Goal: Task Accomplishment & Management: Manage account settings

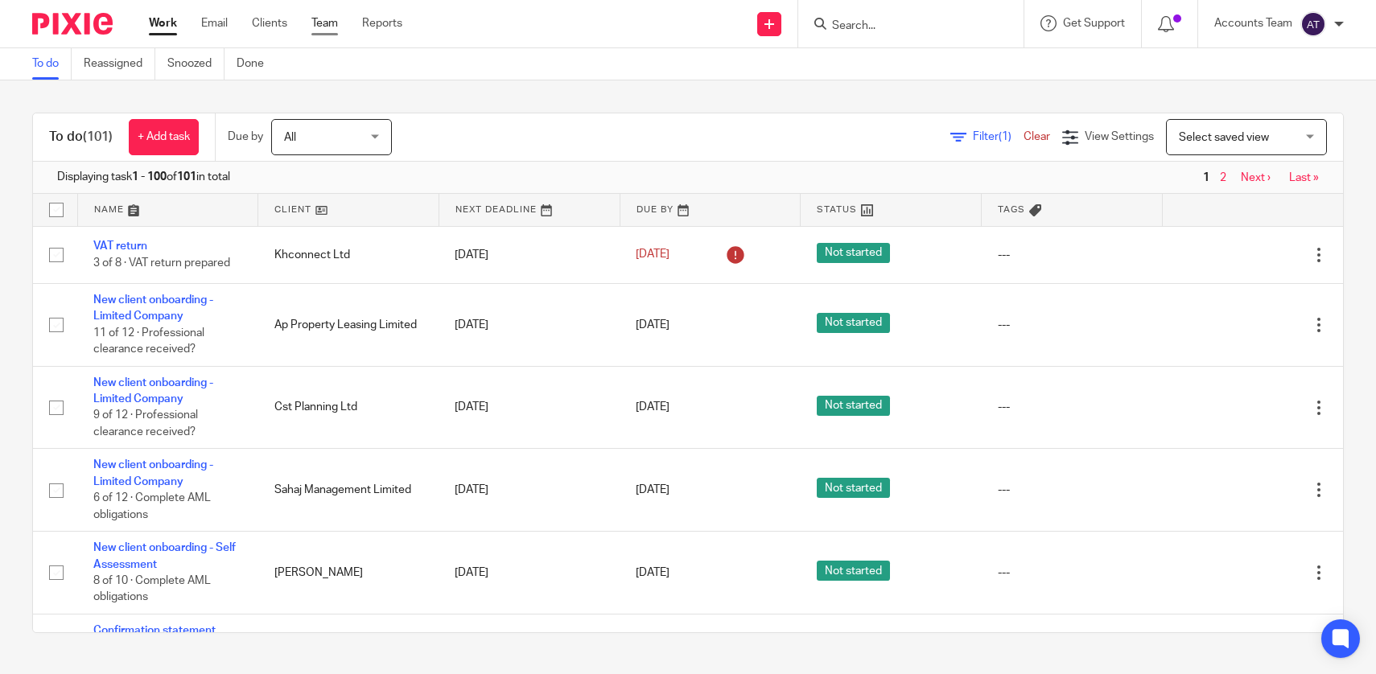
click at [327, 22] on link "Team" at bounding box center [324, 23] width 27 height 16
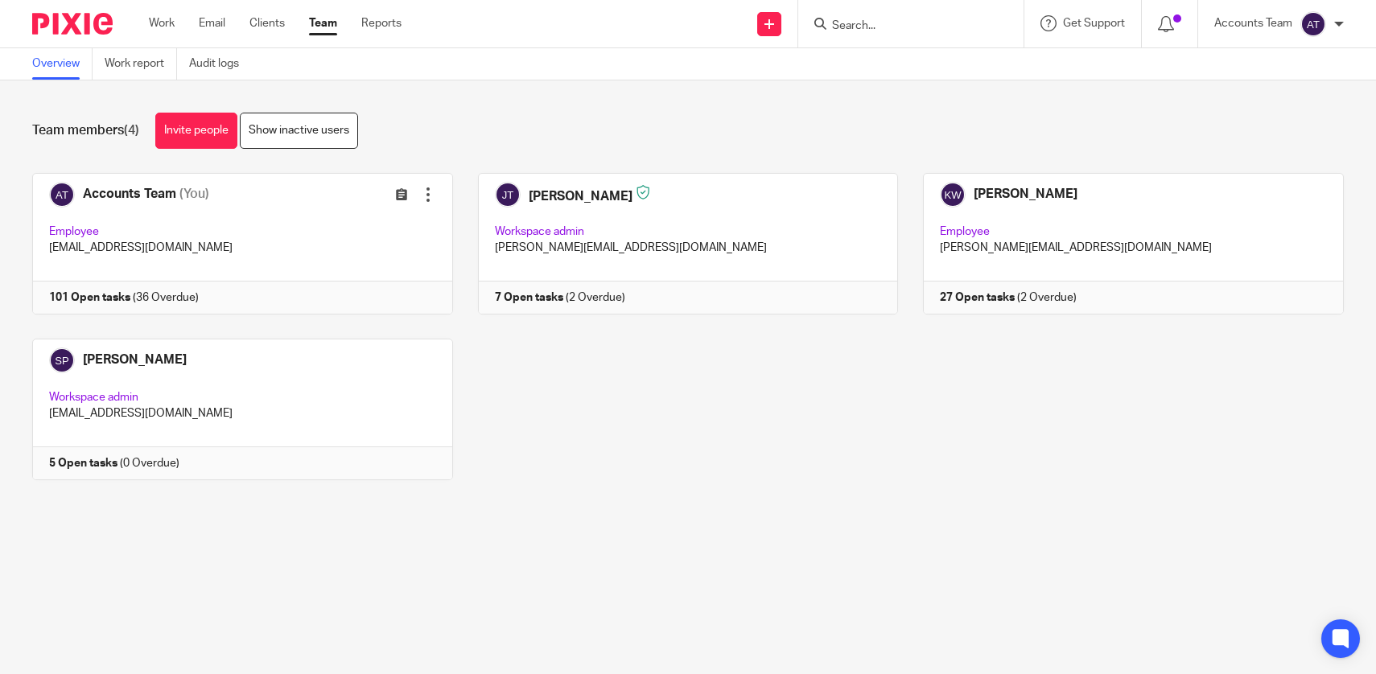
click at [318, 22] on link "Team" at bounding box center [323, 23] width 28 height 16
click at [699, 598] on main "Overview Work report Audit logs Team members (4) Invite people Show inactive us…" at bounding box center [688, 337] width 1376 height 674
click at [648, 354] on div "Accounts Team (You) Edit user Transfer Employee accounts@jsmpartners.co.uk 101 …" at bounding box center [675, 338] width 1336 height 331
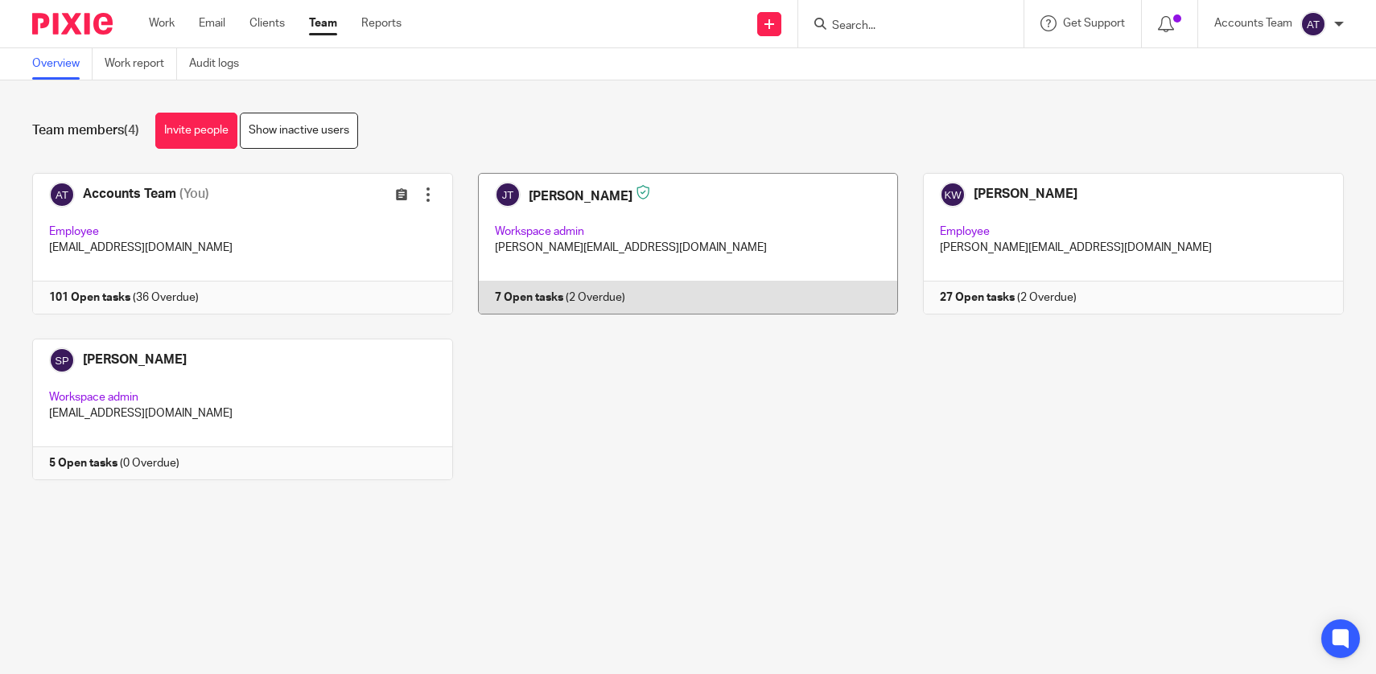
click at [647, 286] on link at bounding box center [676, 244] width 446 height 142
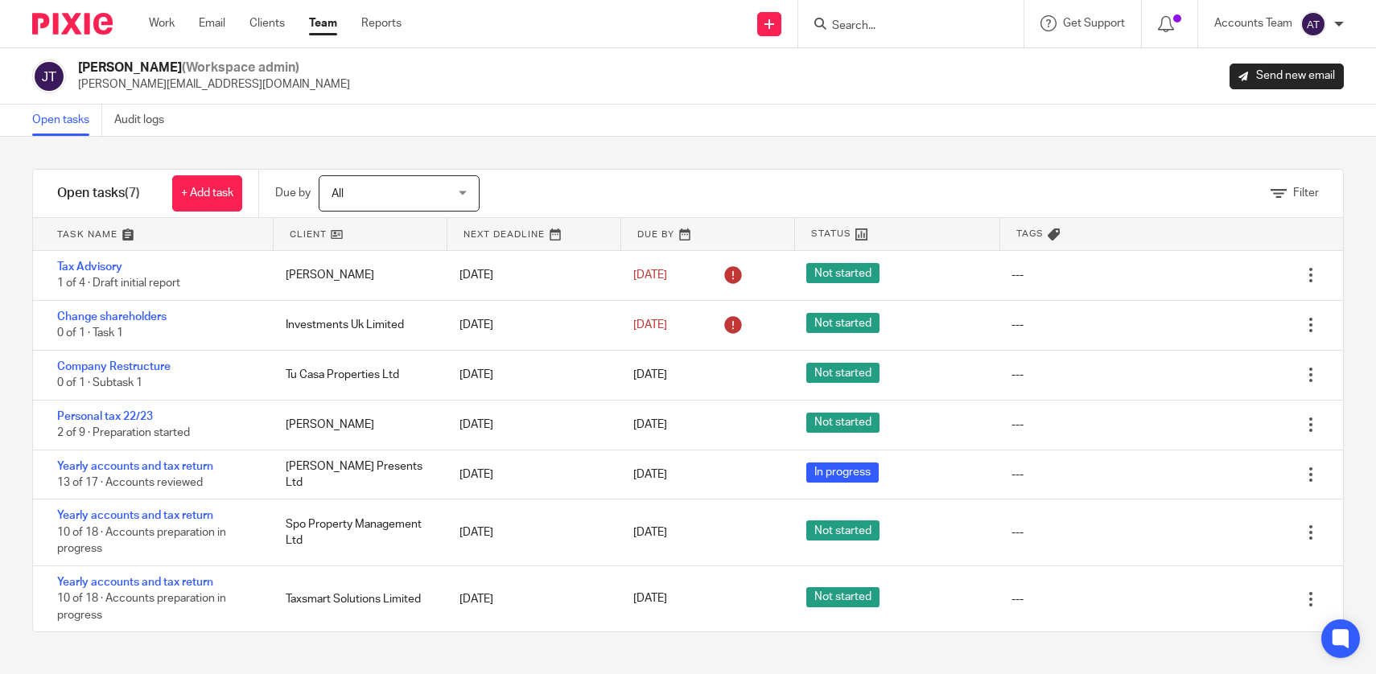
click at [323, 32] on div "Work Email Clients Team Reports Work Email Clients Team Reports Settings" at bounding box center [279, 23] width 293 height 47
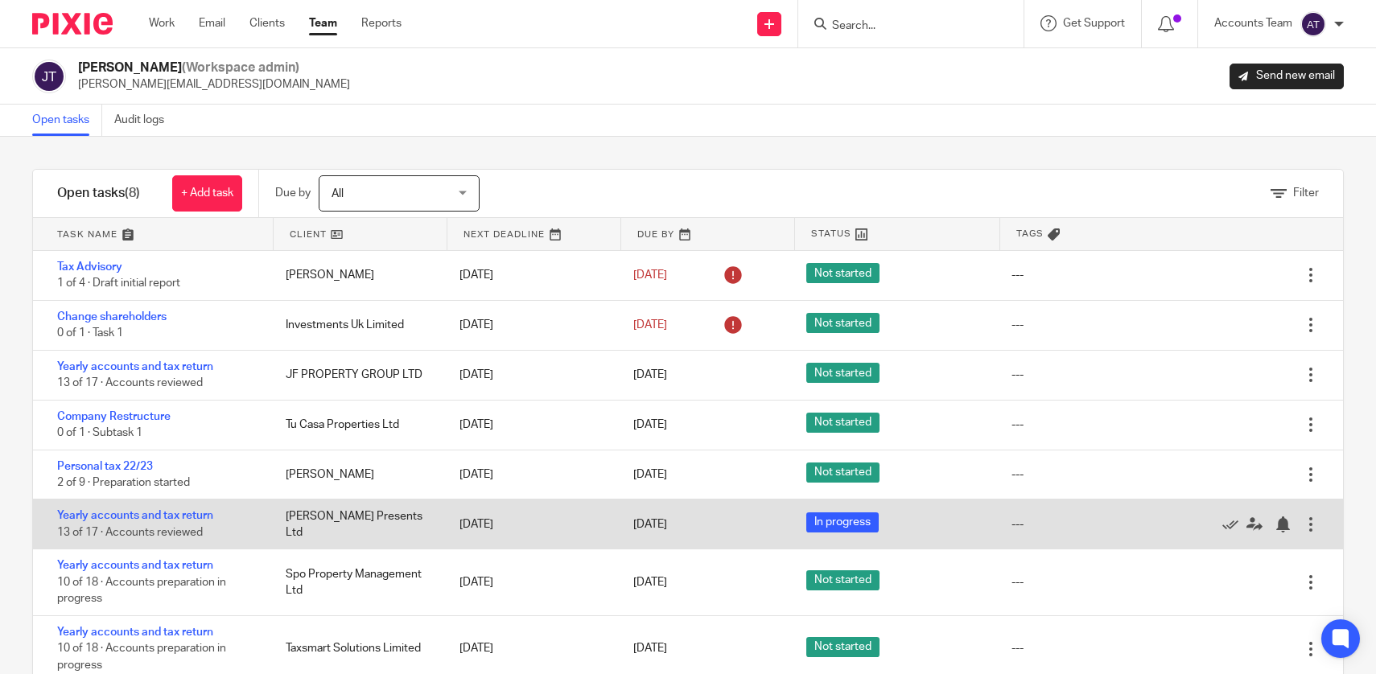
scroll to position [47, 0]
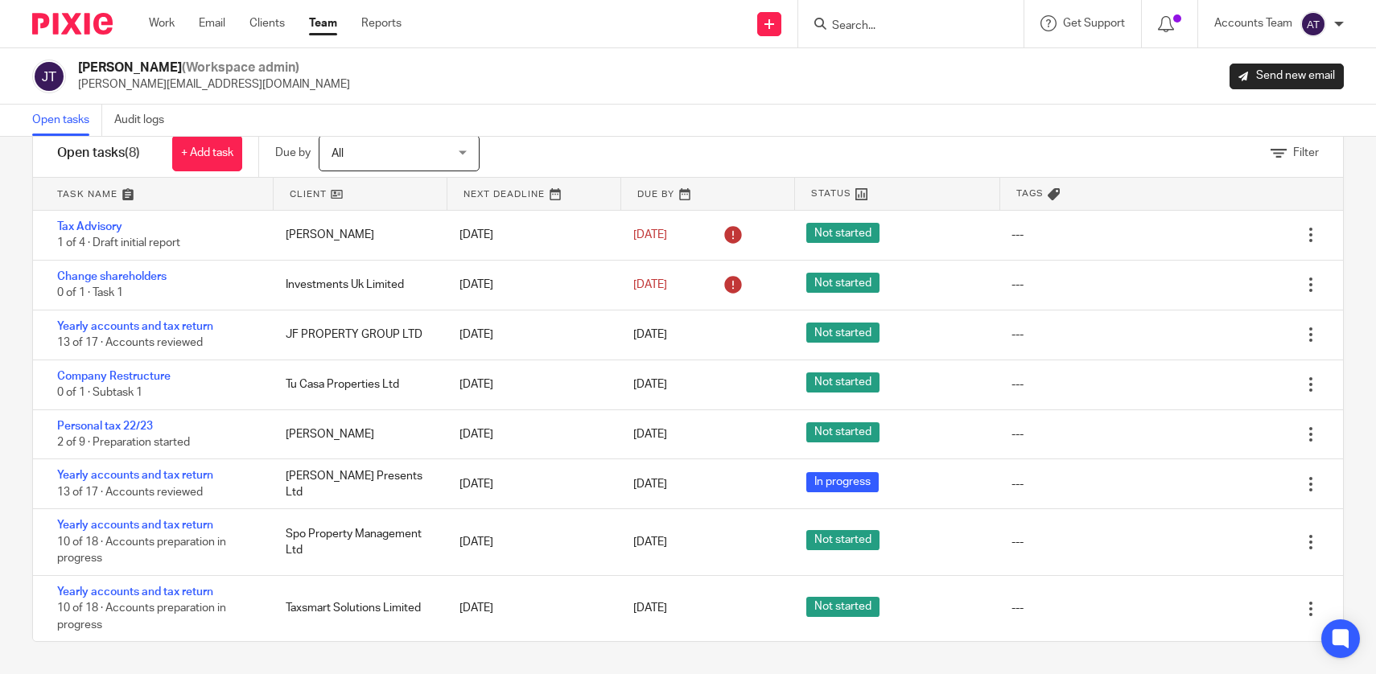
click at [317, 14] on div "Work Email Clients Team Reports Work Email Clients Team Reports Settings" at bounding box center [279, 23] width 293 height 47
click at [324, 23] on link "Team" at bounding box center [323, 23] width 28 height 16
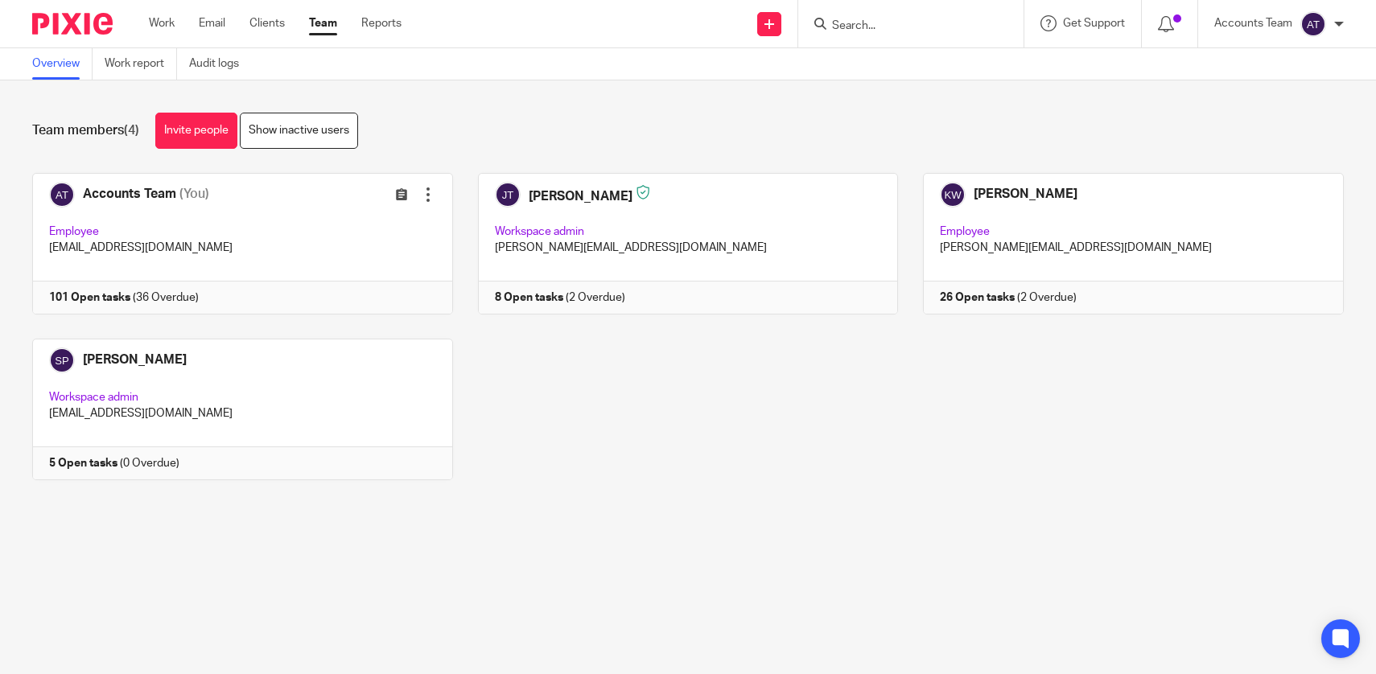
click at [681, 464] on div "Accounts Team (You) Edit user Transfer Employee [EMAIL_ADDRESS][DOMAIN_NAME] 10…" at bounding box center [675, 338] width 1336 height 331
click at [673, 578] on main "Overview Work report Audit logs Team members (4) Invite people Show inactive us…" at bounding box center [688, 337] width 1376 height 674
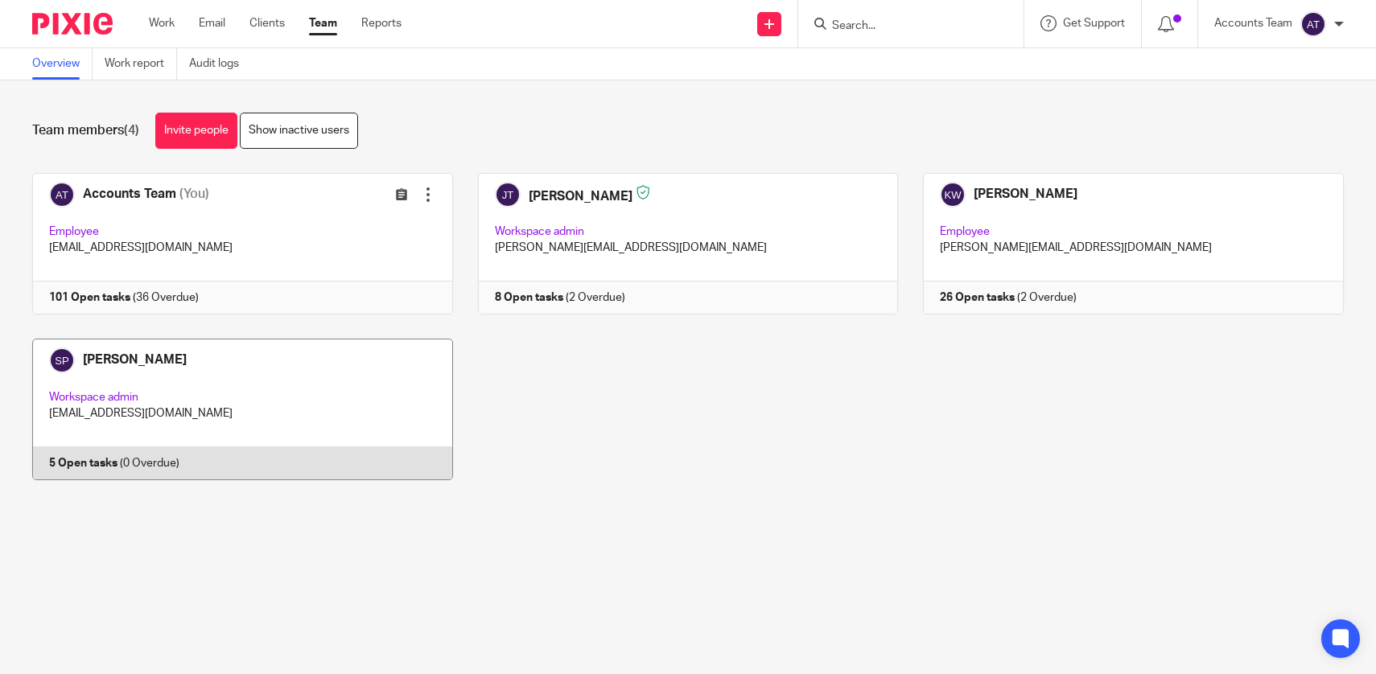
click at [389, 409] on link at bounding box center [230, 410] width 446 height 142
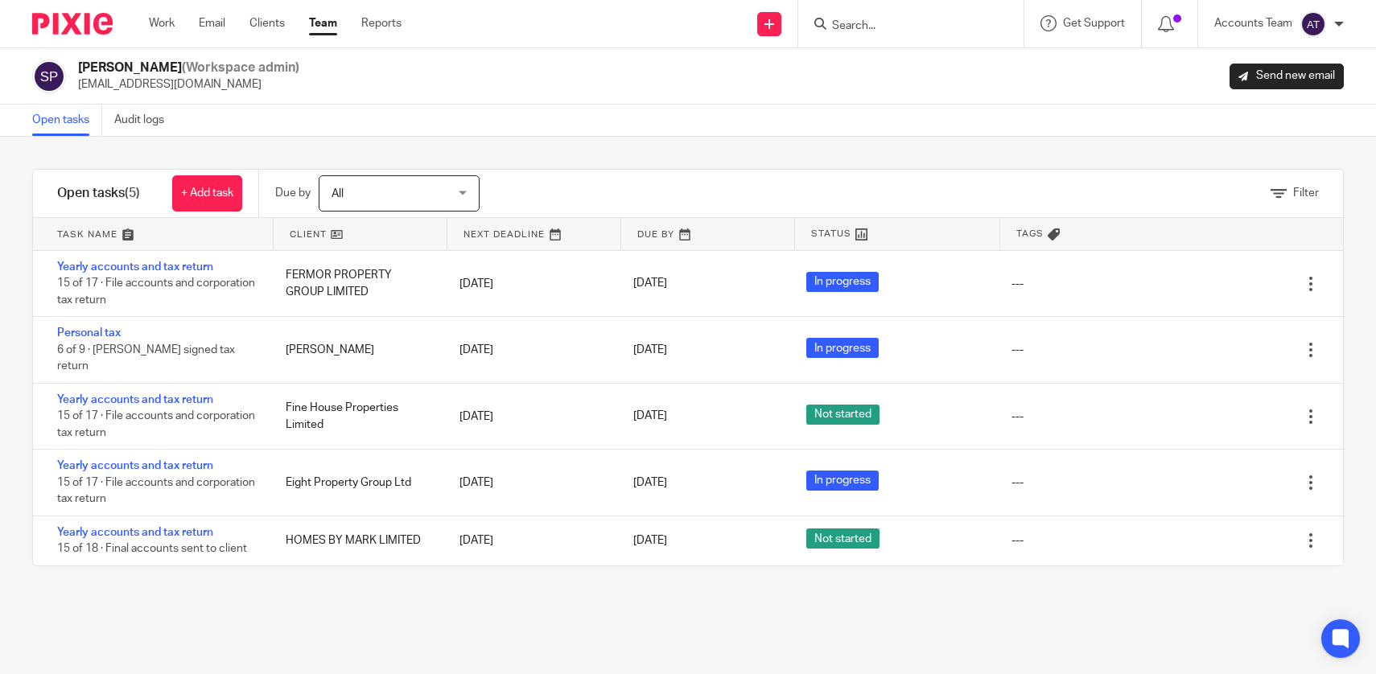
click link "Team"
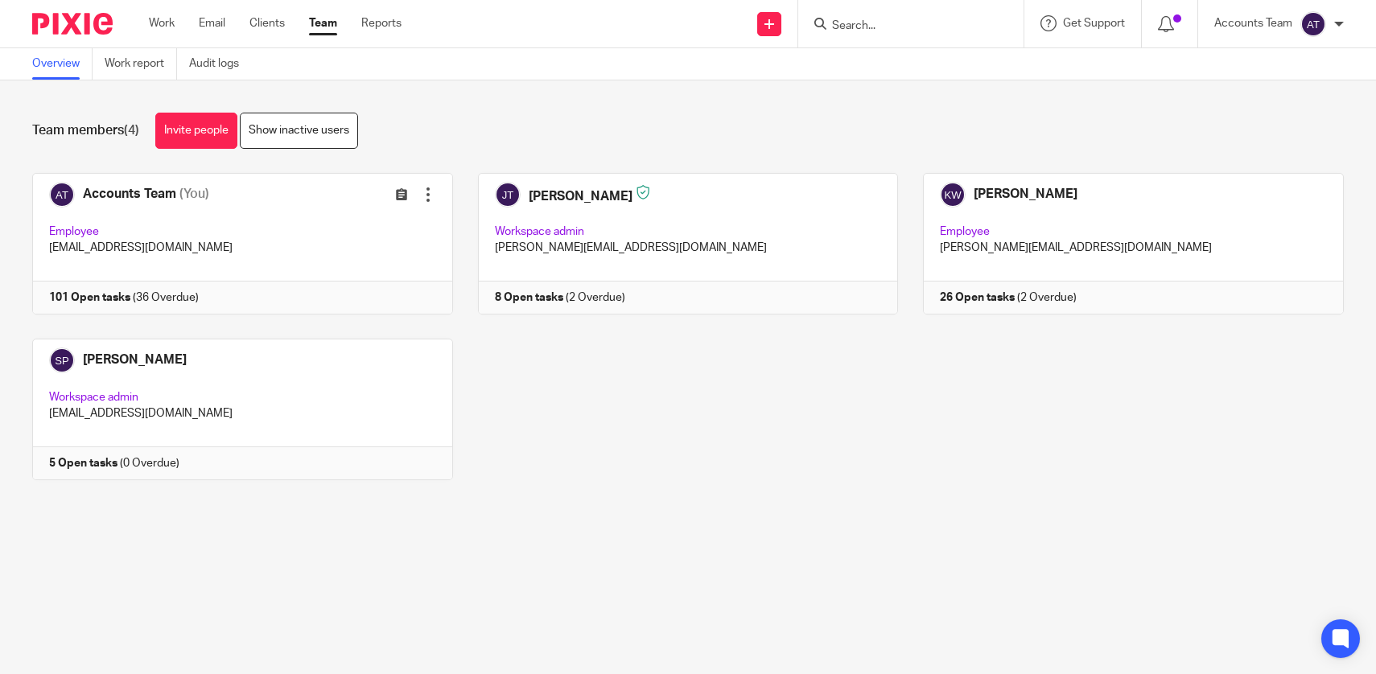
click at [324, 22] on link "Team" at bounding box center [323, 23] width 28 height 16
click at [866, 29] on input "Search" at bounding box center [902, 26] width 145 height 14
type input "lg invest"
click at [907, 64] on link at bounding box center [963, 69] width 272 height 37
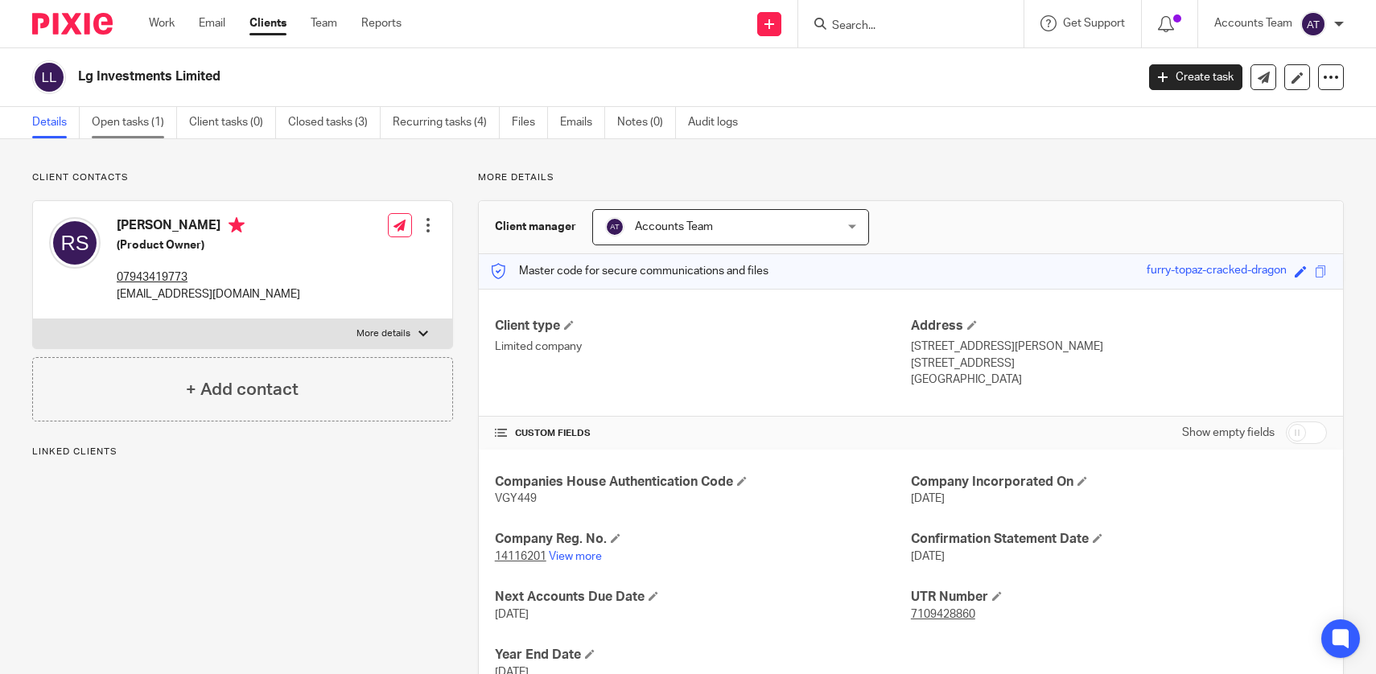
click at [130, 127] on link "Open tasks (1)" at bounding box center [134, 122] width 85 height 31
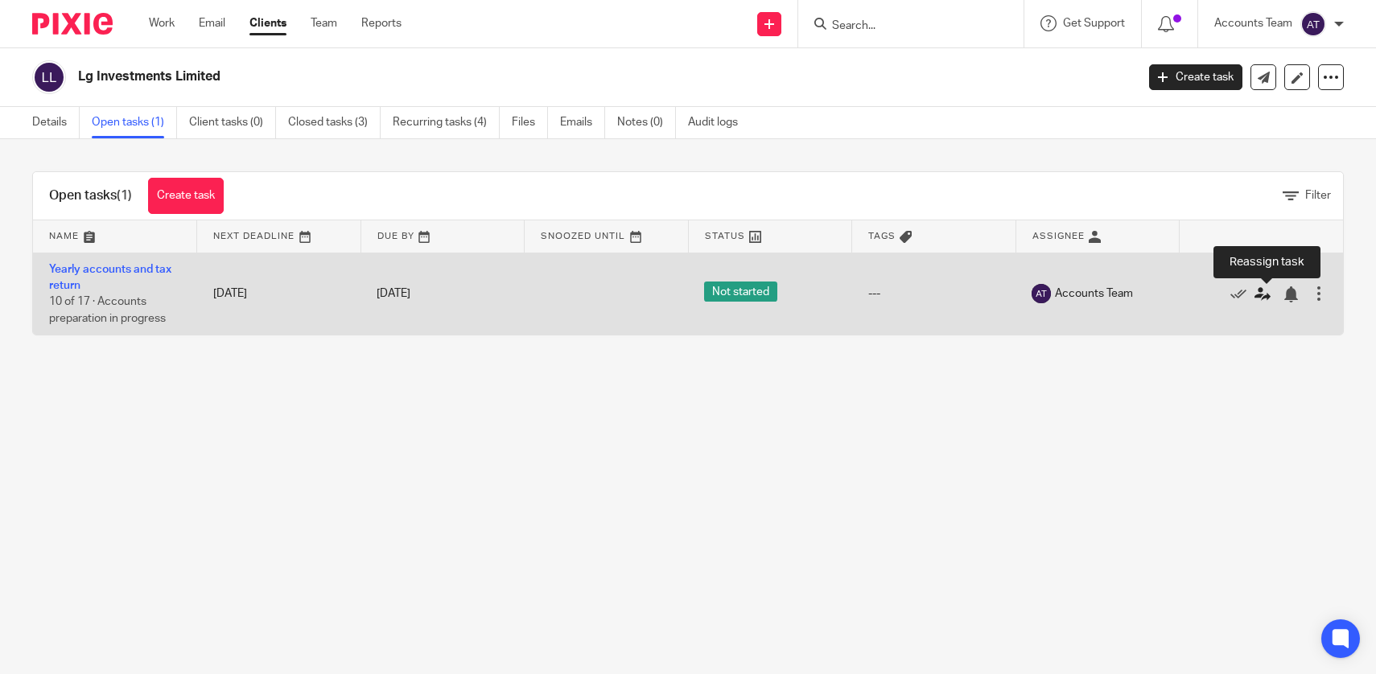
click at [1257, 299] on icon at bounding box center [1262, 294] width 16 height 16
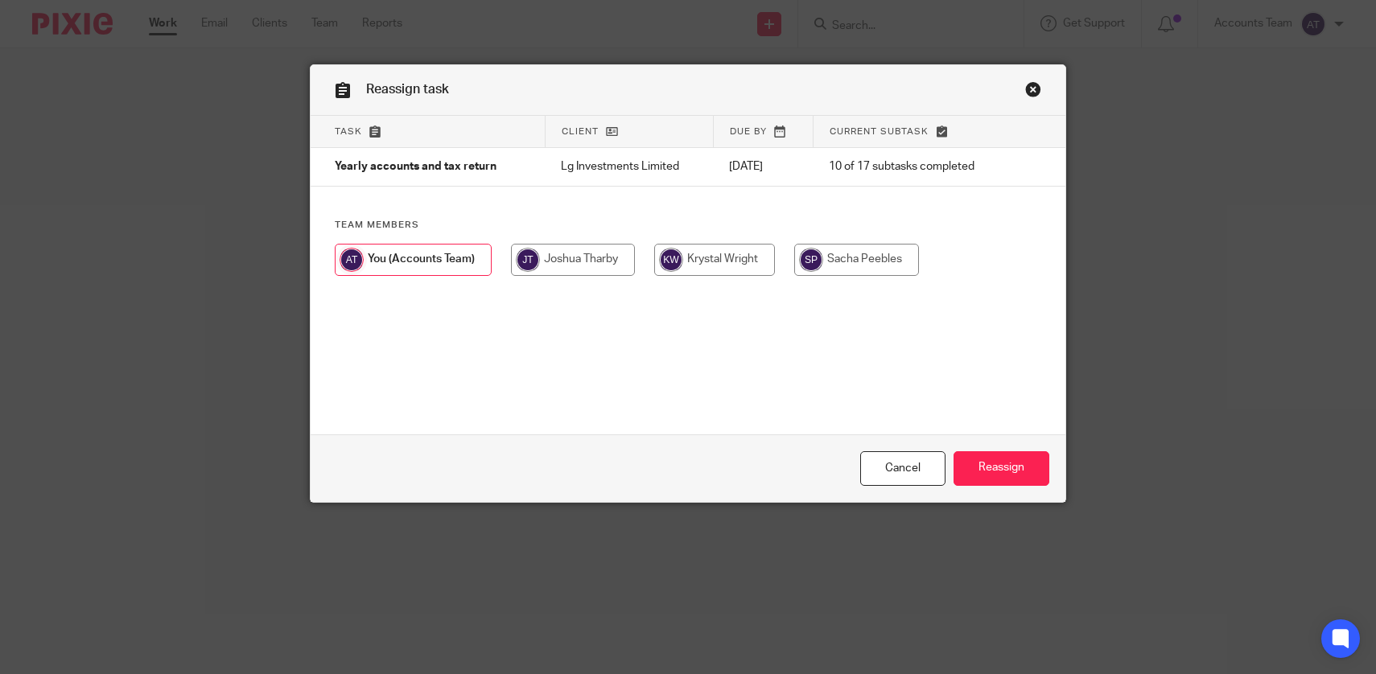
click at [691, 265] on input "radio" at bounding box center [714, 260] width 121 height 32
radio input "true"
click at [991, 471] on input "Reassign" at bounding box center [1001, 468] width 96 height 35
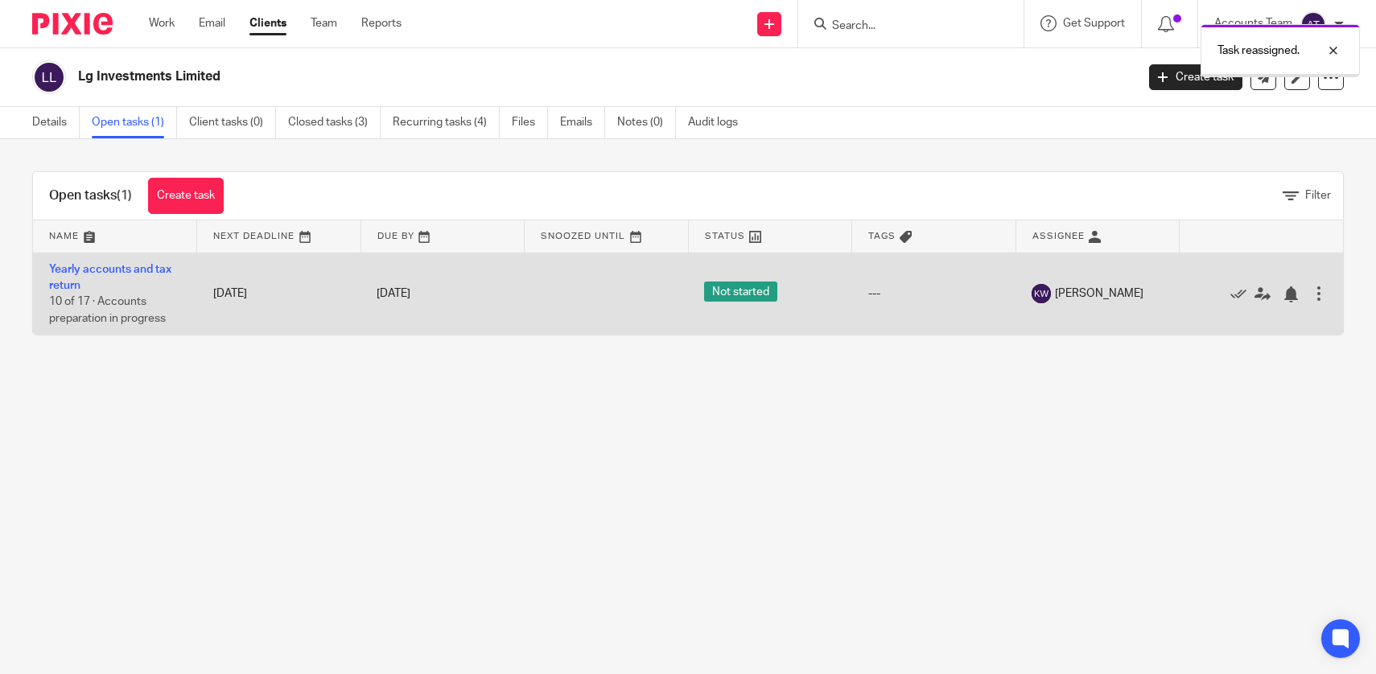
click at [90, 258] on td "Yearly accounts and tax return 10 of 17 · Accounts preparation in progress" at bounding box center [115, 294] width 164 height 82
click at [93, 265] on link "Yearly accounts and tax return" at bounding box center [110, 277] width 122 height 27
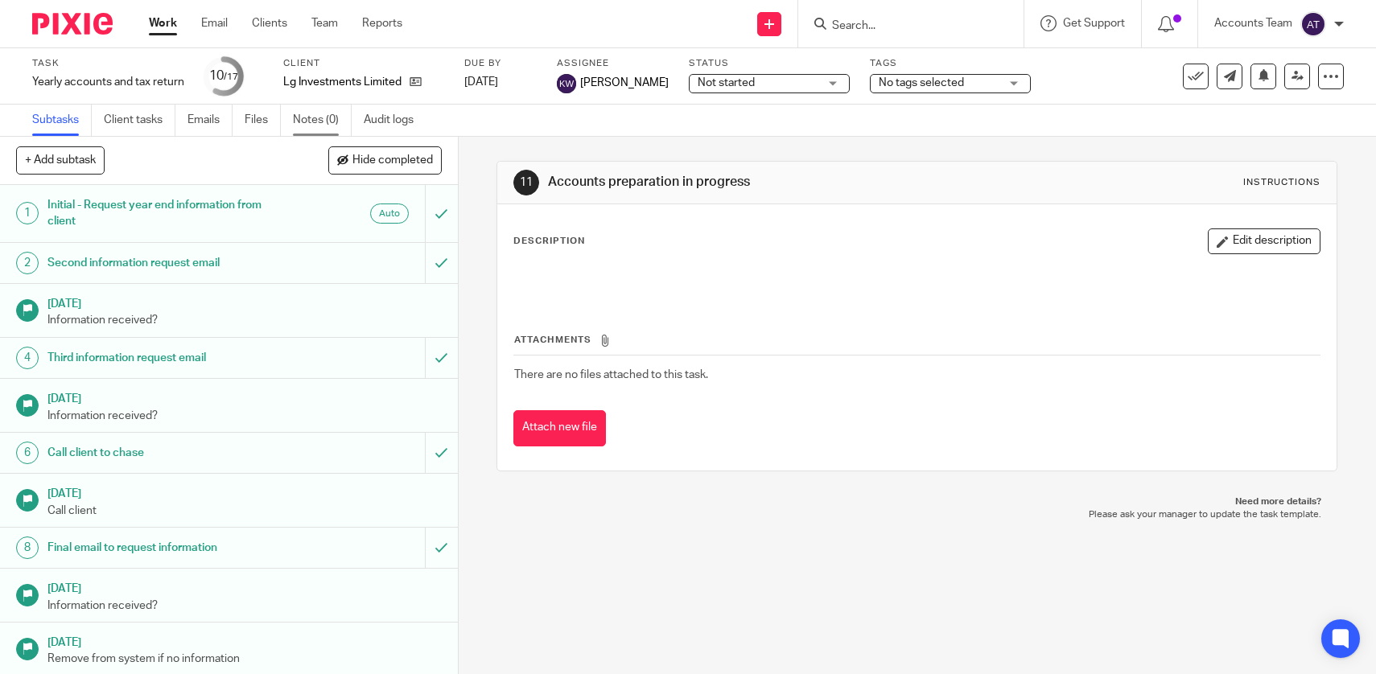
click at [336, 113] on link "Notes (0)" at bounding box center [322, 120] width 59 height 31
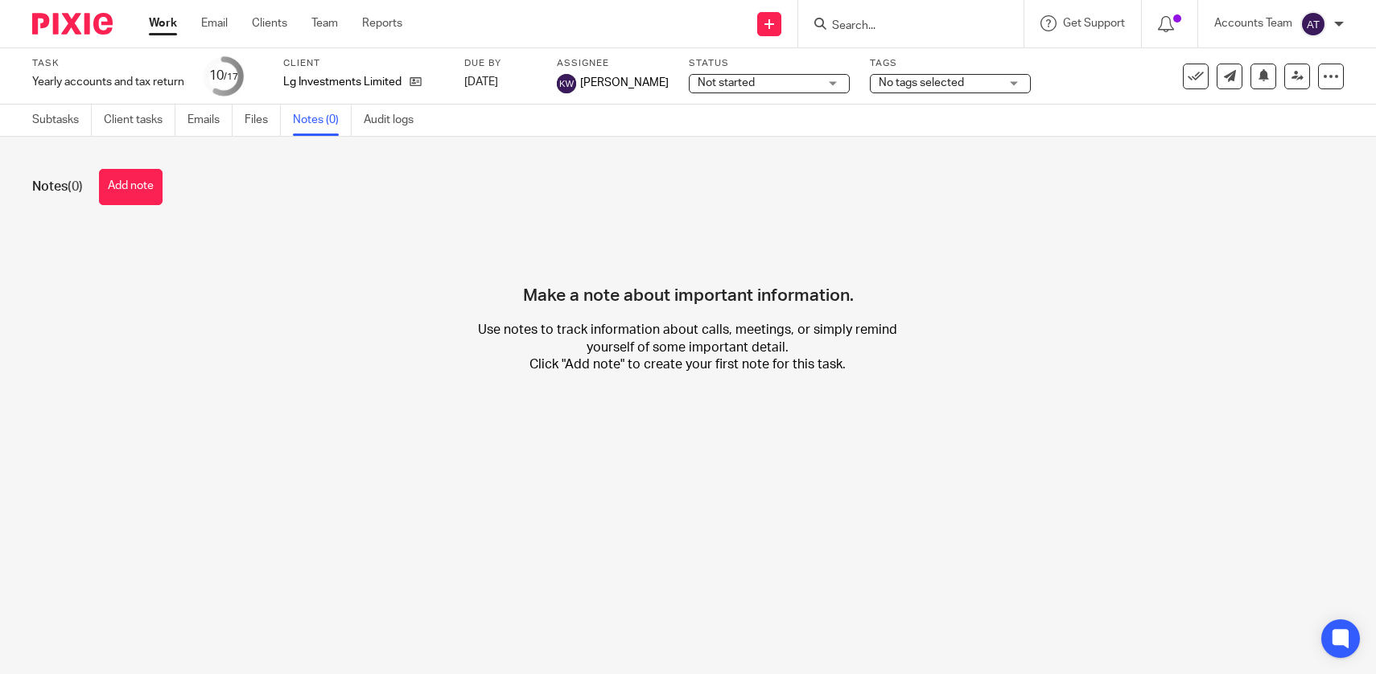
click at [94, 183] on div "Notes (0) Add note" at bounding box center [687, 187] width 1311 height 36
click at [122, 186] on button "Add note" at bounding box center [131, 187] width 64 height 36
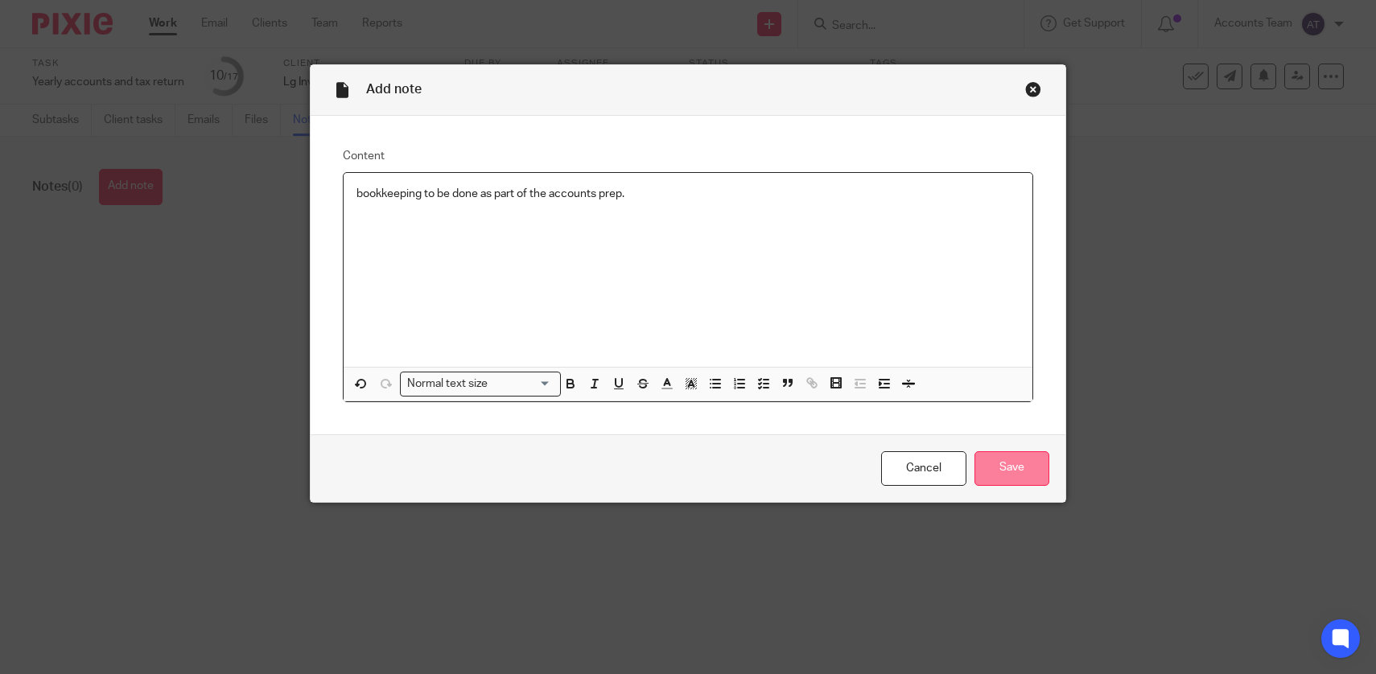
click at [1024, 454] on input "Save" at bounding box center [1011, 468] width 75 height 35
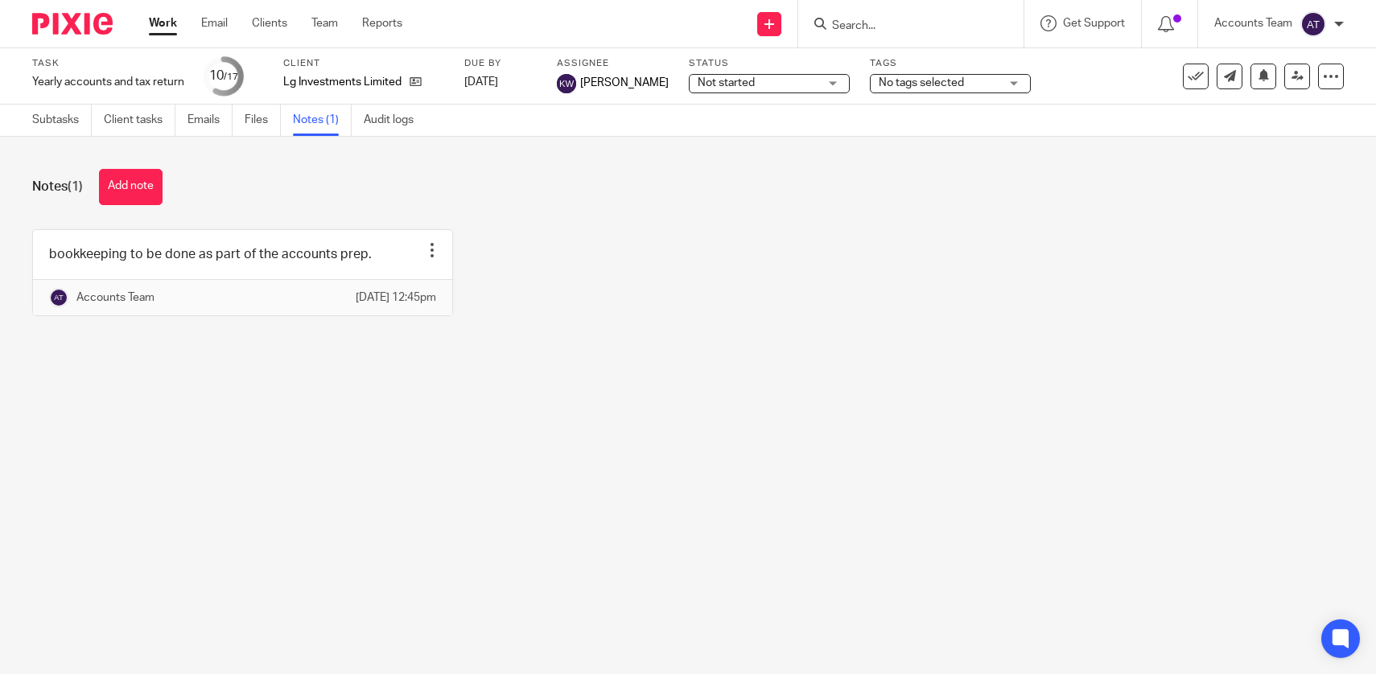
click at [424, 78] on div "Lg Investments Limited" at bounding box center [363, 82] width 161 height 16
click at [421, 78] on icon at bounding box center [415, 82] width 12 height 12
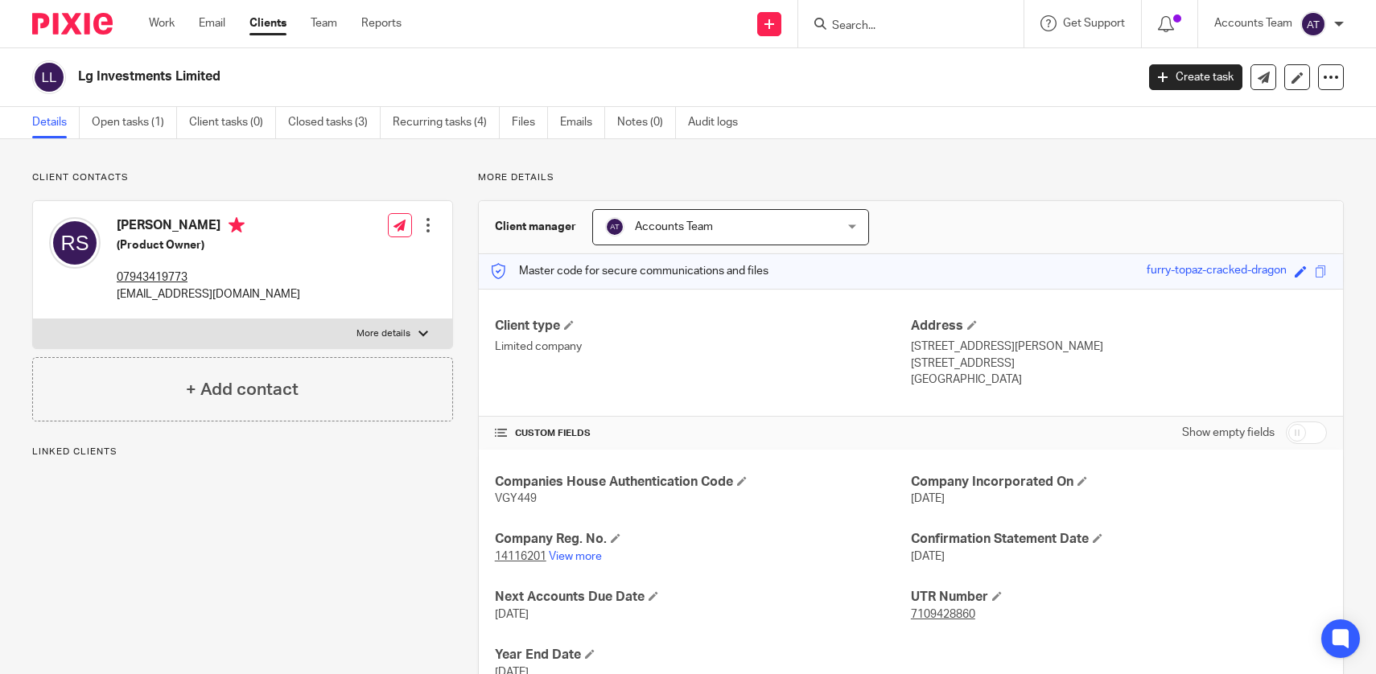
click at [189, 74] on h2 "Lg Investments Limited" at bounding box center [496, 76] width 837 height 17
copy main "Lg Investments Limited Create task Update from Companies House Export data Merg…"
click at [328, 21] on link "Team" at bounding box center [324, 23] width 27 height 16
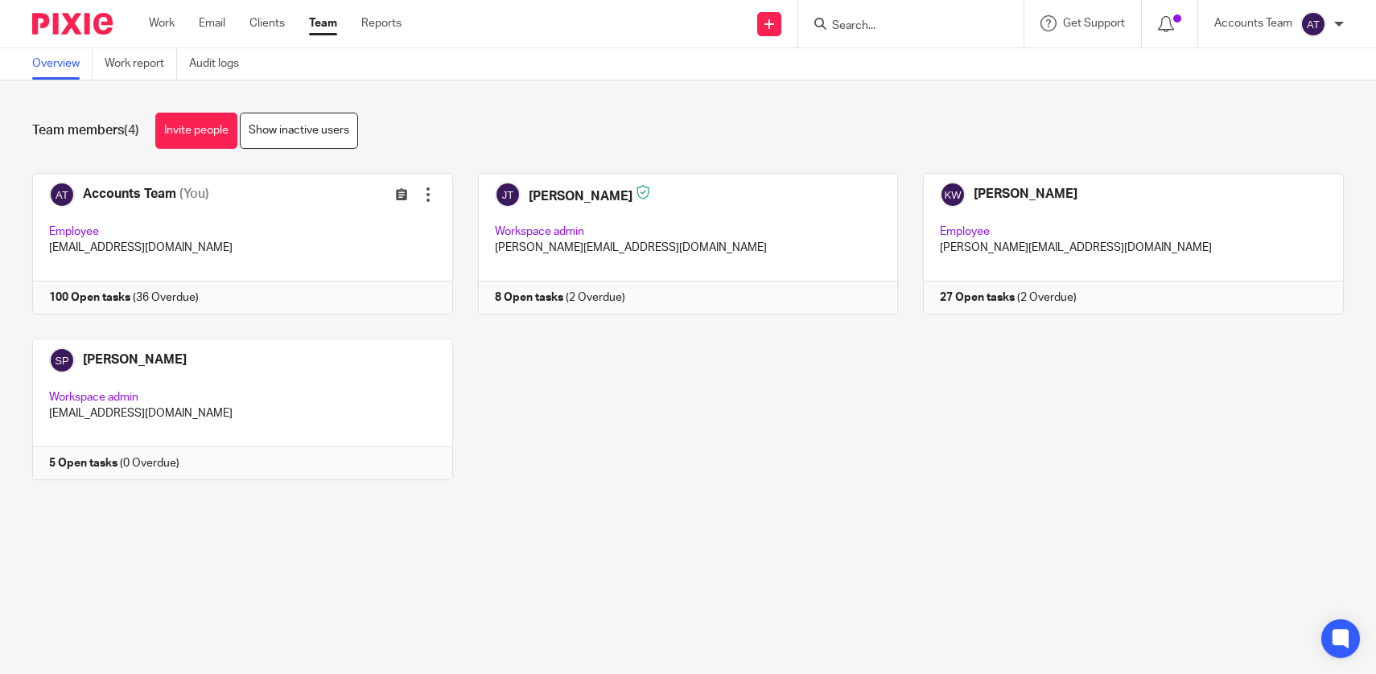
click at [854, 28] on input "Search" at bounding box center [902, 26] width 145 height 14
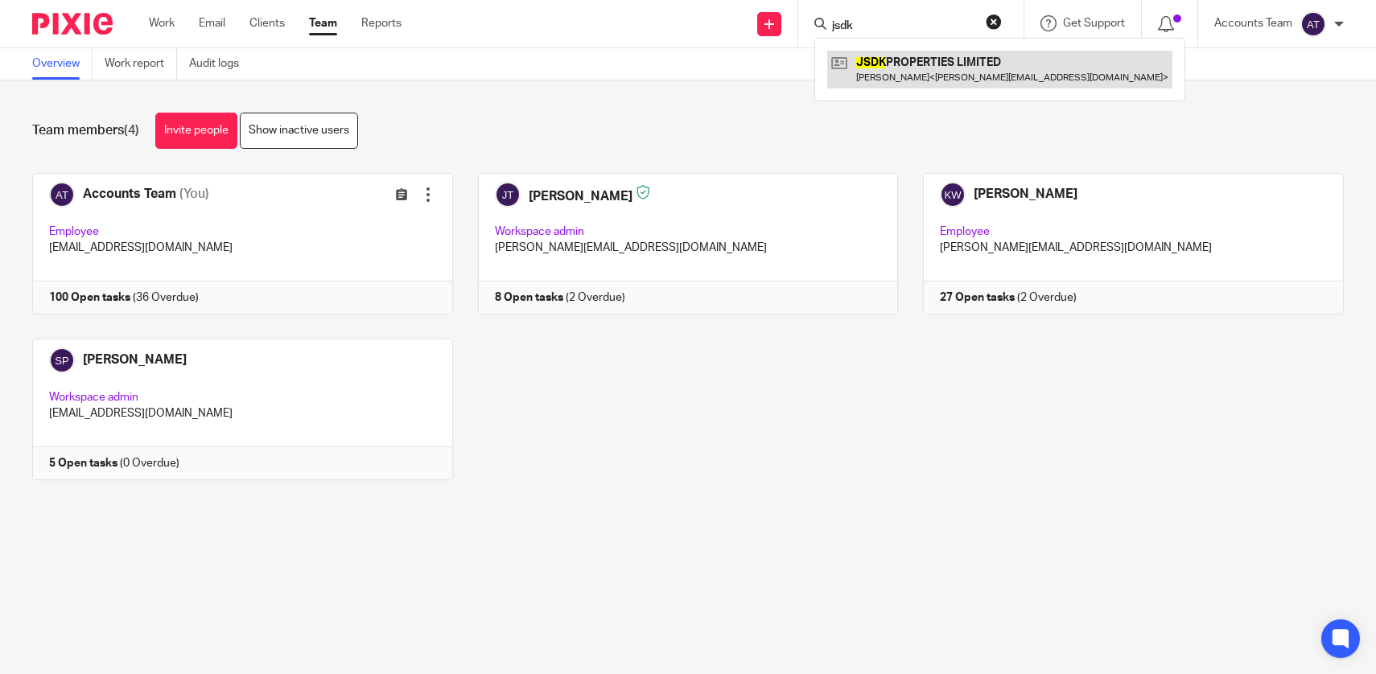
type input "jsdk"
click at [921, 71] on link at bounding box center [999, 69] width 345 height 37
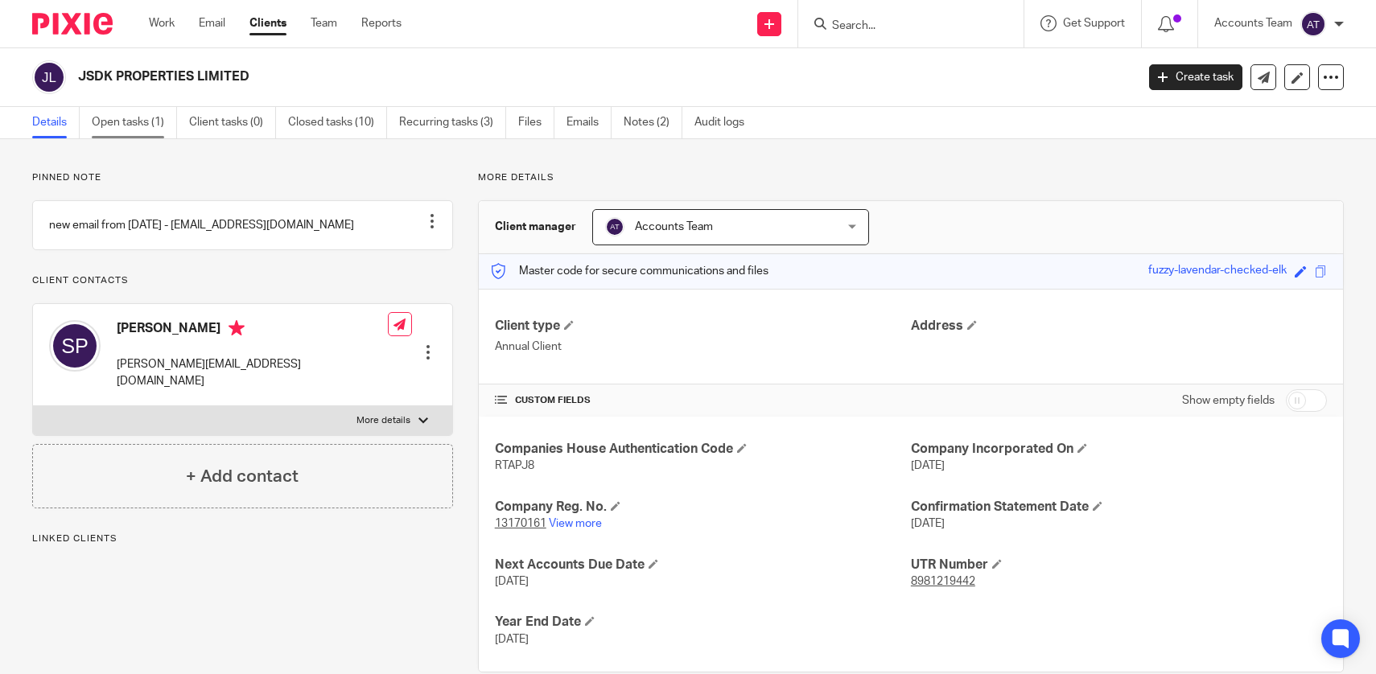
click at [137, 121] on link "Open tasks (1)" at bounding box center [134, 122] width 85 height 31
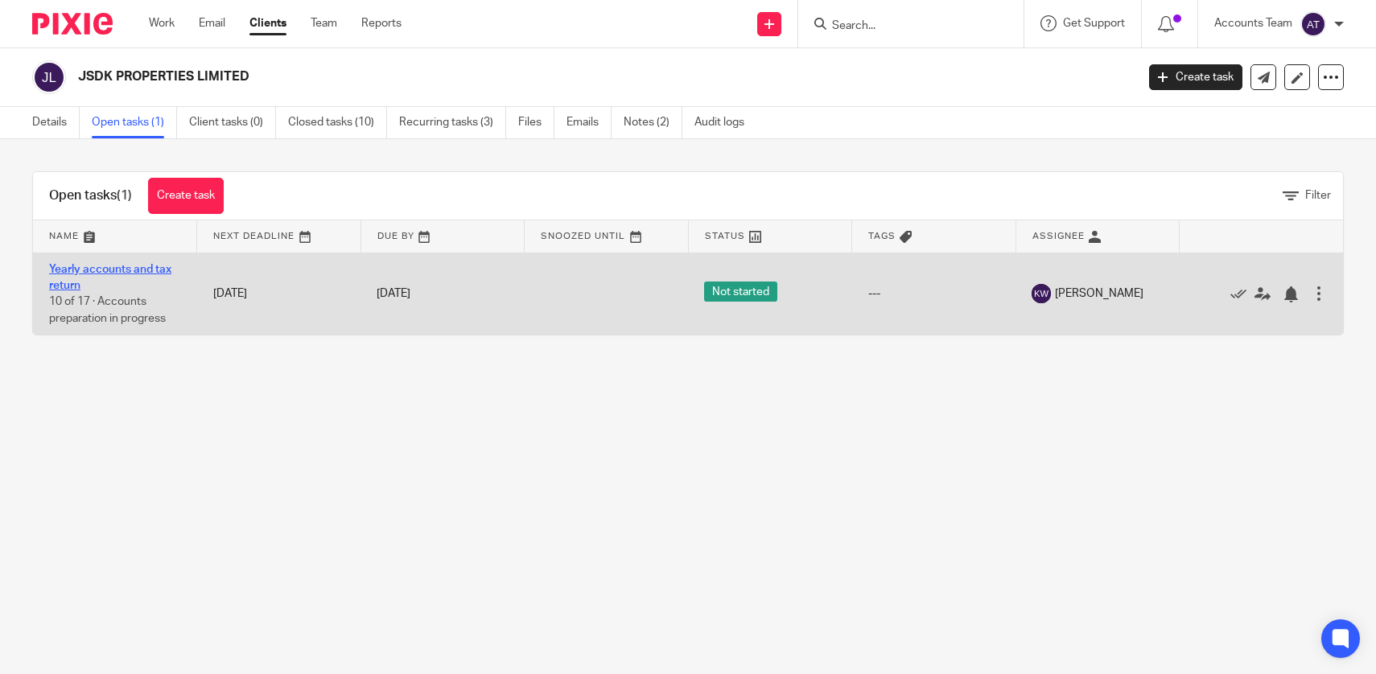
click at [113, 266] on link "Yearly accounts and tax return" at bounding box center [110, 277] width 122 height 27
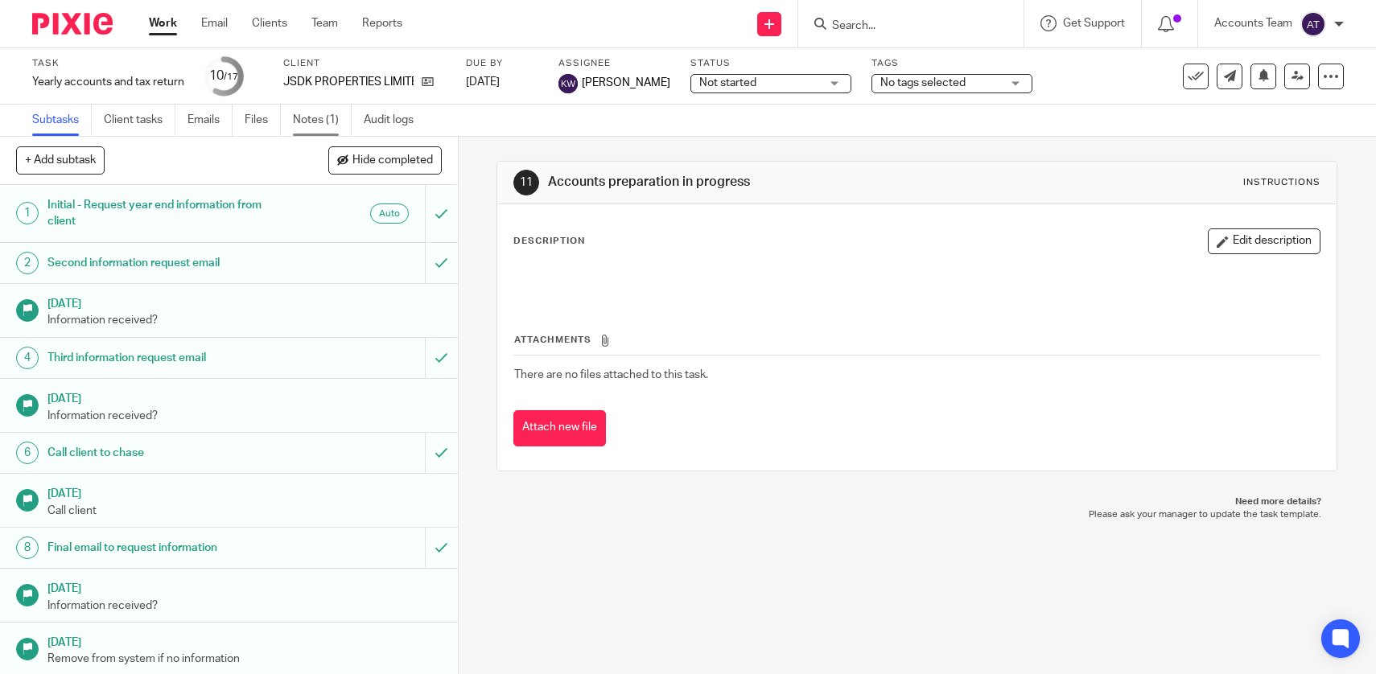
click at [323, 122] on link "Notes (1)" at bounding box center [322, 120] width 59 height 31
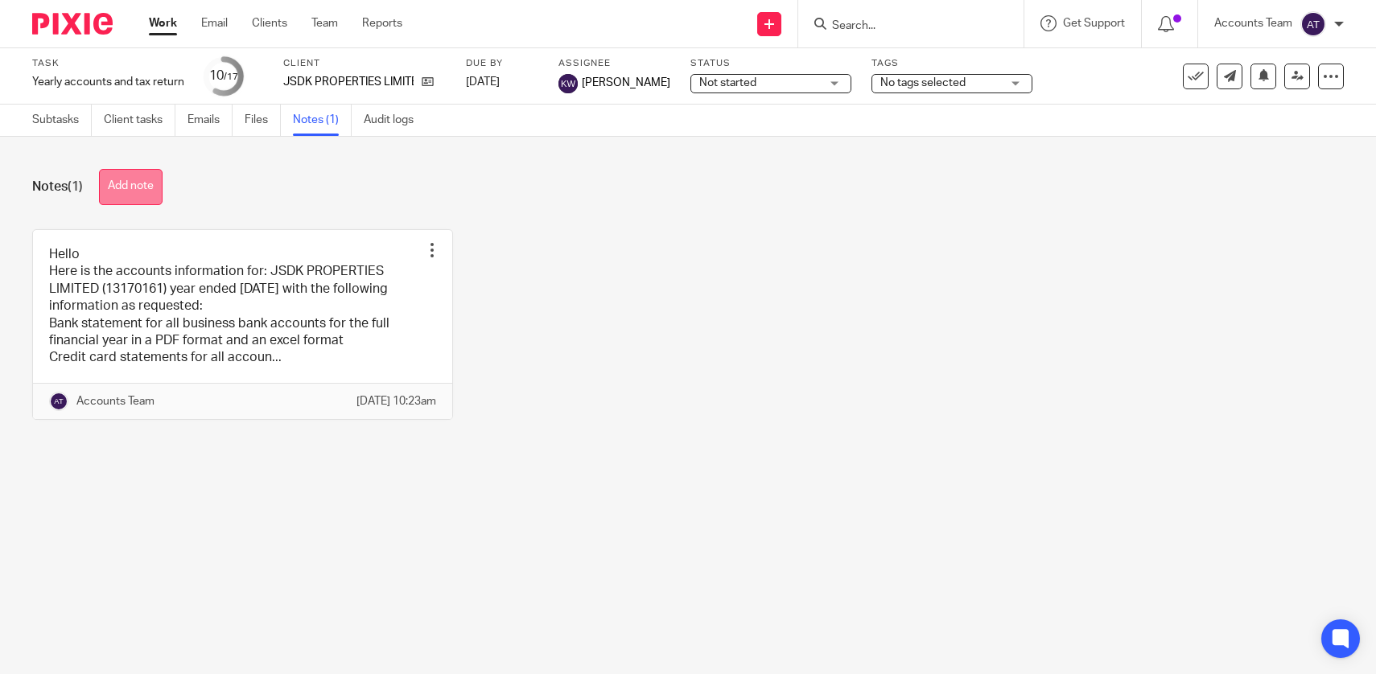
click at [140, 191] on button "Add note" at bounding box center [131, 187] width 64 height 36
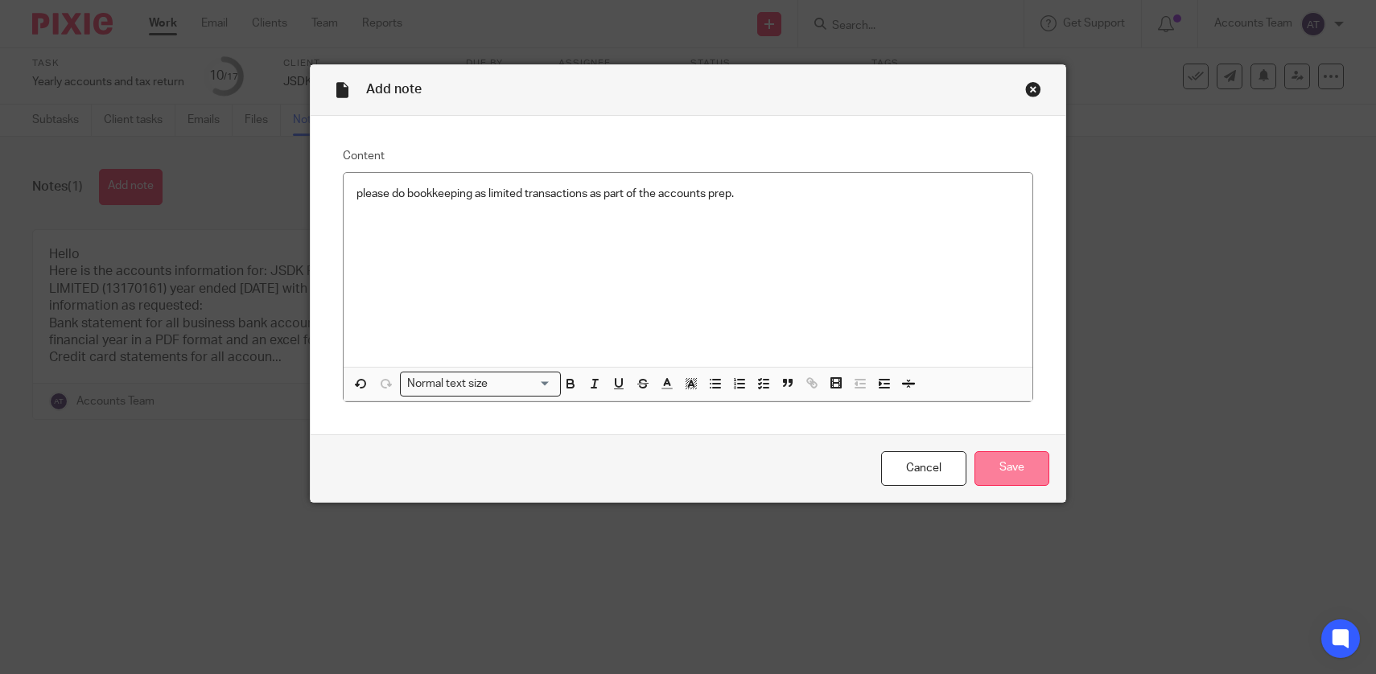
click at [1015, 468] on input "Save" at bounding box center [1011, 468] width 75 height 35
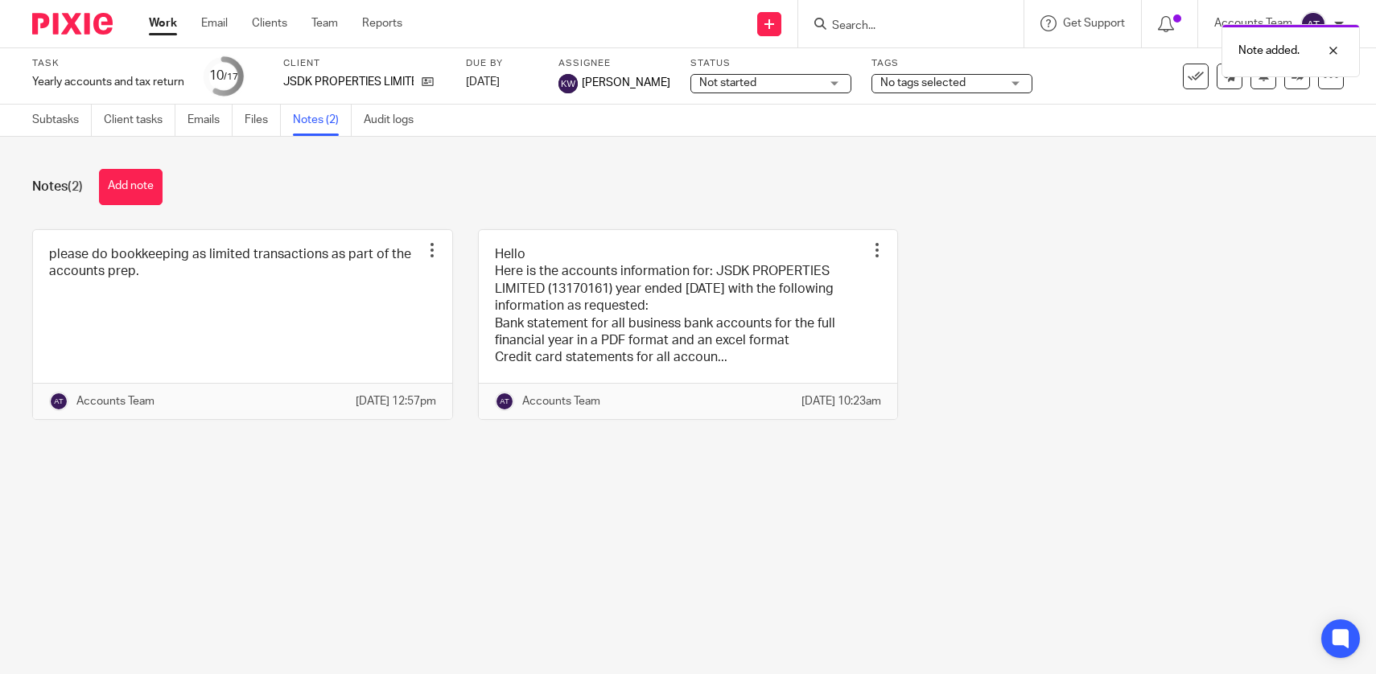
click at [788, 563] on main "Task Yearly accounts and tax return Save Yearly accounts and tax return 10 /17 …" at bounding box center [688, 337] width 1376 height 674
click at [326, 31] on link "Team" at bounding box center [324, 23] width 27 height 16
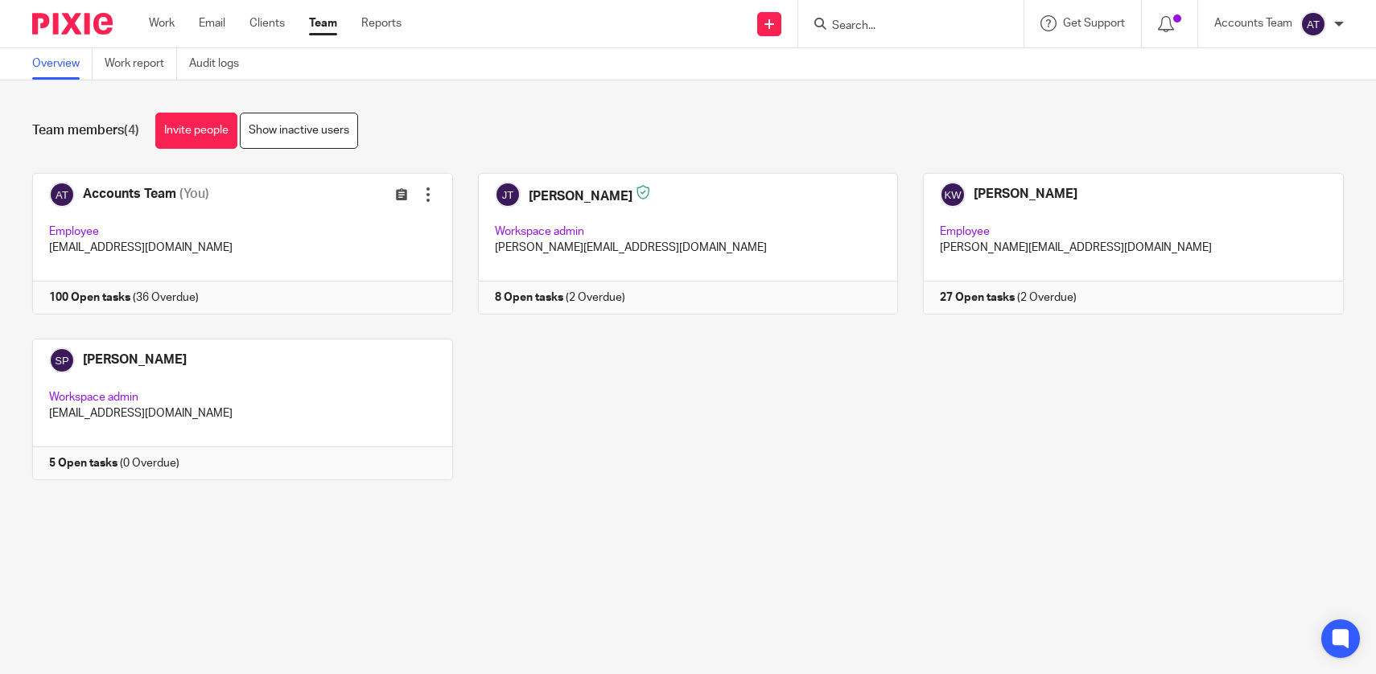
click at [322, 38] on div "Work Email Clients Team Reports Work Email Clients Team Reports Settings" at bounding box center [279, 23] width 293 height 47
click at [321, 27] on link "Team" at bounding box center [323, 23] width 28 height 16
click at [328, 15] on link "Team" at bounding box center [323, 23] width 28 height 16
click at [902, 27] on input "Search" at bounding box center [902, 26] width 145 height 14
type input "rksa"
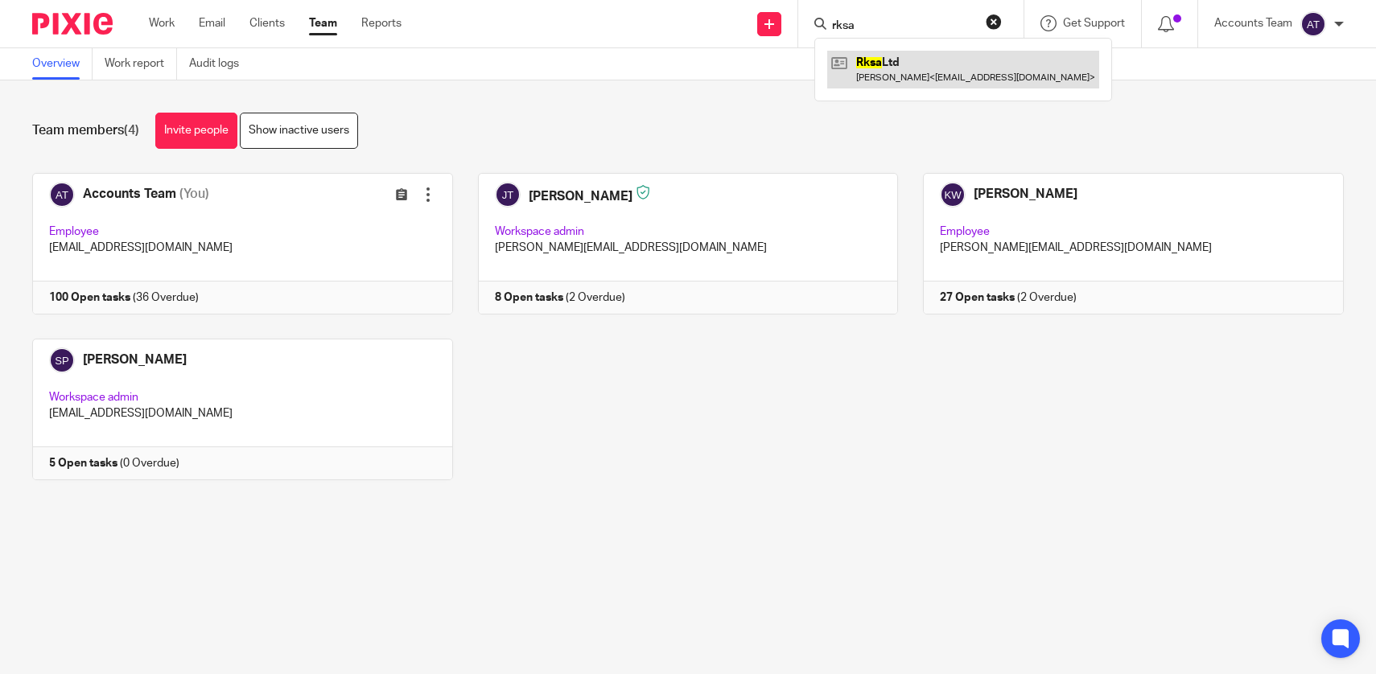
click at [932, 76] on link at bounding box center [963, 69] width 272 height 37
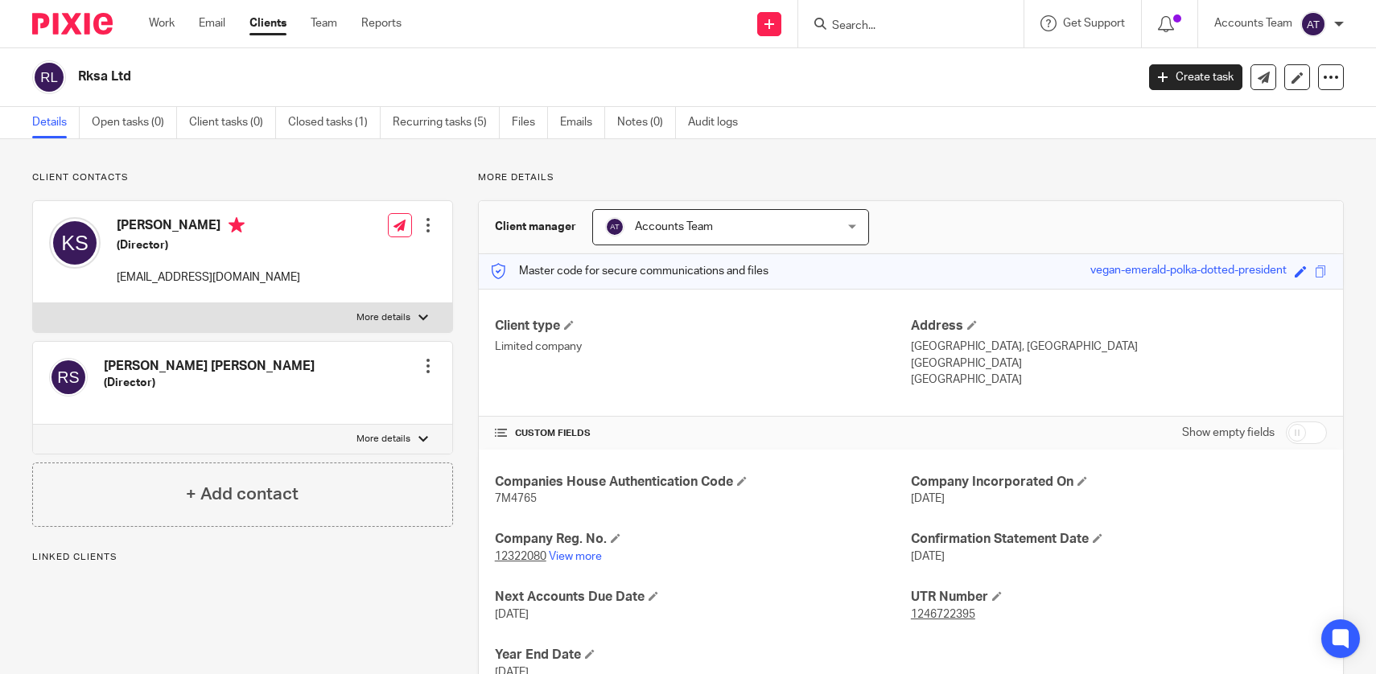
click at [282, 269] on div "[PERSON_NAME] (Director) [EMAIL_ADDRESS][DOMAIN_NAME] Edit contact Create clien…" at bounding box center [242, 252] width 419 height 102
click at [282, 269] on div "Khilan Shah (Director) rk@rkinvest.co.uk Edit contact Create client from contac…" at bounding box center [242, 252] width 419 height 102
copy div "rk@rkinvest.co.uk"
click at [194, 71] on h2 "Rksa Ltd" at bounding box center [496, 76] width 837 height 17
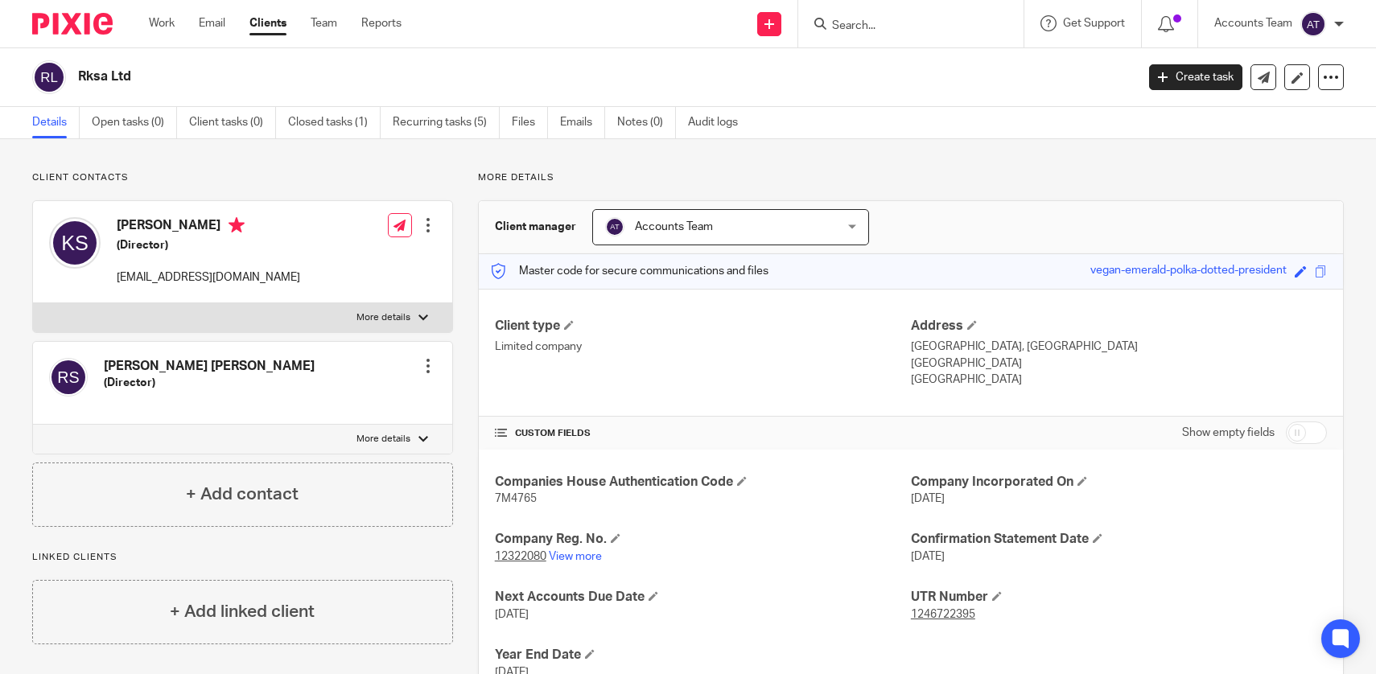
click at [194, 71] on h2 "Rksa Ltd" at bounding box center [496, 76] width 837 height 17
copy main "Rksa Ltd Create task Update from Companies House Export data Merge Archive clie…"
click at [335, 23] on link "Team" at bounding box center [324, 23] width 27 height 16
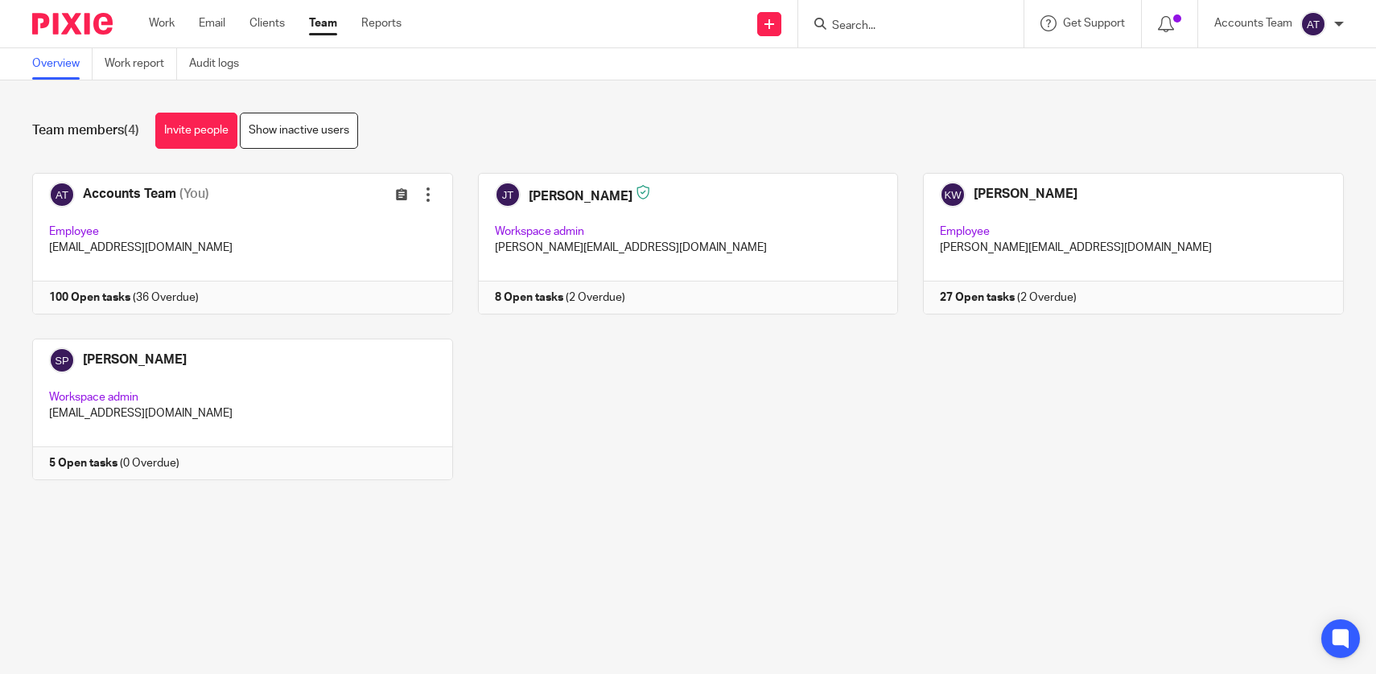
click at [335, 23] on link "Team" at bounding box center [323, 23] width 28 height 16
click at [719, 494] on div "Accounts Team (You) Edit user Transfer Employee [EMAIL_ADDRESS][DOMAIN_NAME] 10…" at bounding box center [675, 338] width 1336 height 331
click at [545, 468] on div "Accounts Team (You) Edit user Transfer Employee [EMAIL_ADDRESS][DOMAIN_NAME] 10…" at bounding box center [675, 338] width 1336 height 331
click at [327, 27] on link "Team" at bounding box center [323, 23] width 28 height 16
